Goal: Transaction & Acquisition: Register for event/course

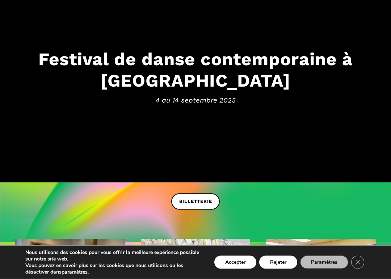
scroll to position [78, 0]
click at [283, 249] on button "Rejeter" at bounding box center [278, 262] width 38 height 13
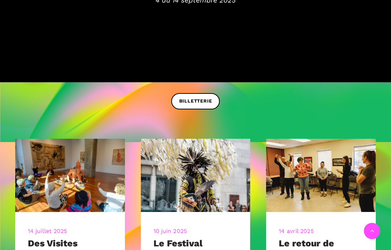
scroll to position [178, 0]
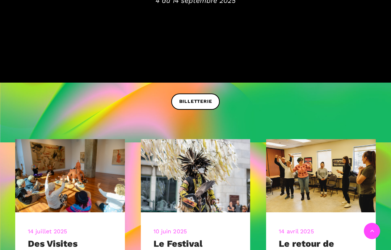
click at [208, 100] on span "BILLETTERIE" at bounding box center [195, 102] width 33 height 8
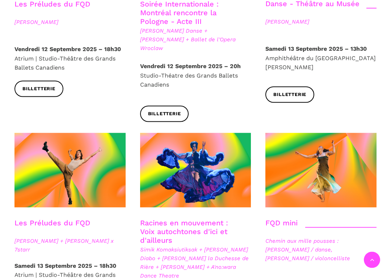
scroll to position [946, 0]
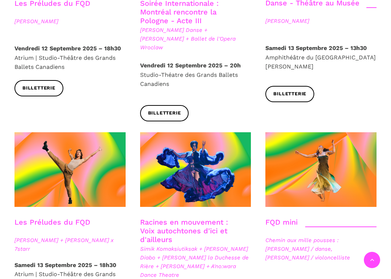
click at [210, 132] on span at bounding box center [195, 169] width 111 height 74
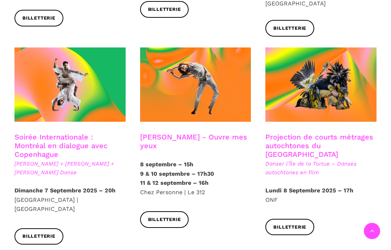
scroll to position [388, 0]
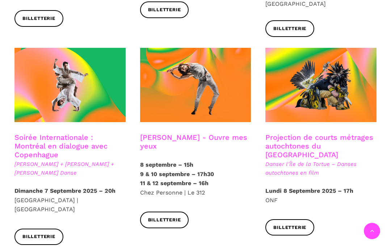
click at [65, 133] on link "Soirée Internationale : Montréal en dialogue avec Copenhague" at bounding box center [60, 146] width 93 height 26
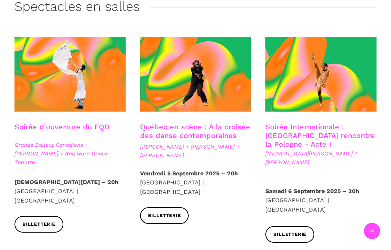
scroll to position [182, 0]
click at [324, 123] on link "Soirée Internationale : Montréal rencontre la Pologne - Acte I" at bounding box center [320, 136] width 110 height 26
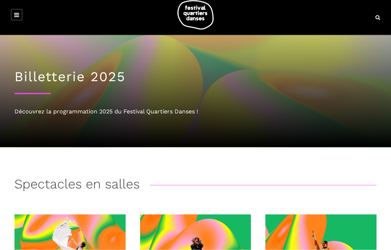
scroll to position [0, 0]
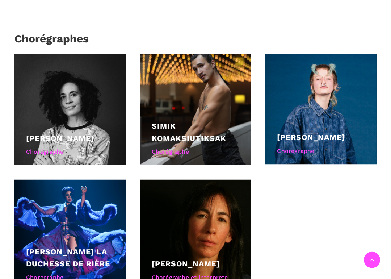
scroll to position [767, 0]
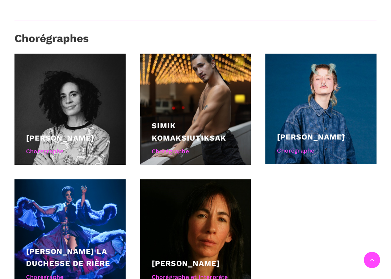
click at [82, 195] on div at bounding box center [69, 234] width 111 height 111
click at [81, 193] on div at bounding box center [69, 234] width 111 height 111
click at [92, 188] on div at bounding box center [69, 234] width 111 height 111
click at [89, 191] on div at bounding box center [69, 234] width 111 height 111
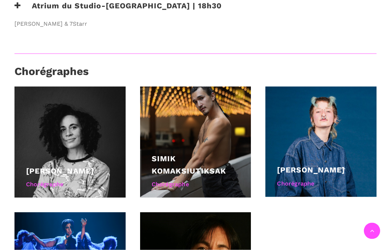
scroll to position [734, 0]
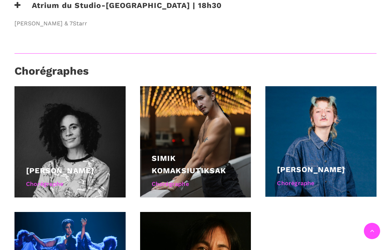
click at [89, 114] on div at bounding box center [69, 141] width 111 height 111
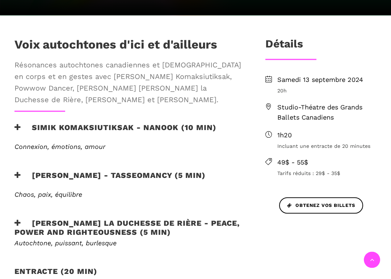
scroll to position [286, 0]
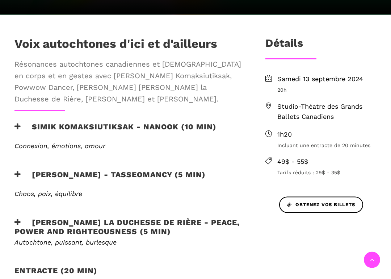
click at [335, 101] on span "Studio-Théatre des Grands Ballets Canadiens" at bounding box center [326, 111] width 99 height 21
click at [282, 101] on span "Studio-Théatre des Grands Ballets Canadiens" at bounding box center [326, 111] width 99 height 21
click at [307, 101] on span "Studio-Théatre des Grands Ballets Canadiens" at bounding box center [326, 111] width 99 height 21
click at [311, 101] on span "Studio-Théatre des Grands Ballets Canadiens" at bounding box center [326, 111] width 99 height 21
click at [312, 101] on span "Studio-Théatre des Grands Ballets Canadiens" at bounding box center [326, 111] width 99 height 21
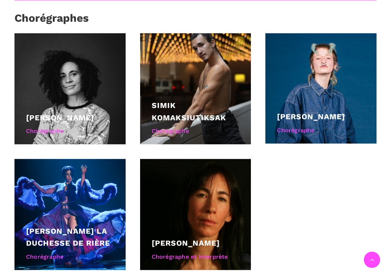
scroll to position [787, 0]
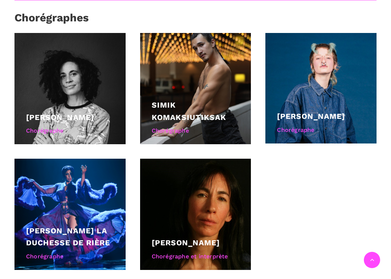
click at [214, 185] on div at bounding box center [195, 214] width 111 height 111
click at [216, 182] on div at bounding box center [195, 214] width 111 height 111
click at [216, 236] on div "Barbara Kaneratonni Diabo Chorégraphe et interprète" at bounding box center [196, 249] width 88 height 27
click at [214, 249] on div "Chorégraphe et interprète" at bounding box center [196, 256] width 88 height 9
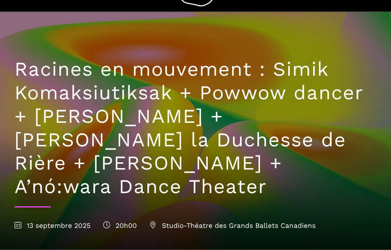
scroll to position [0, 0]
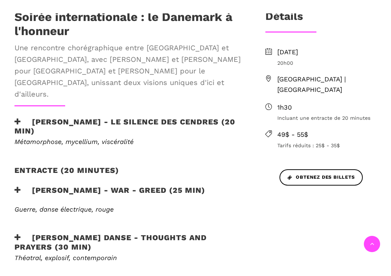
scroll to position [260, 0]
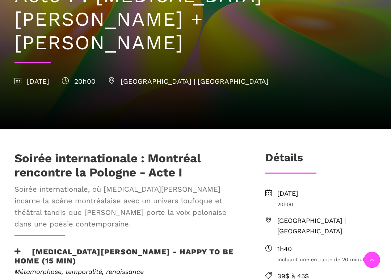
scroll to position [127, 0]
